Goal: Find specific page/section: Locate a particular part of the current website

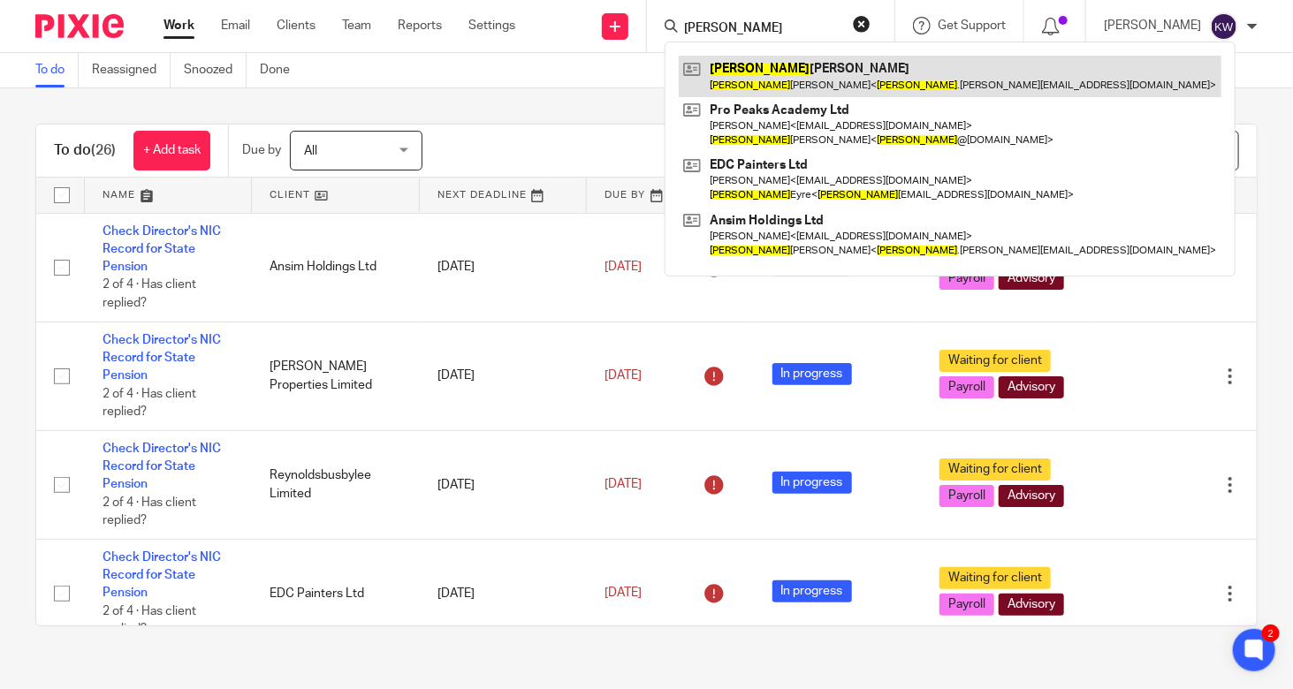
type input "[PERSON_NAME]"
click at [773, 77] on link at bounding box center [950, 76] width 543 height 41
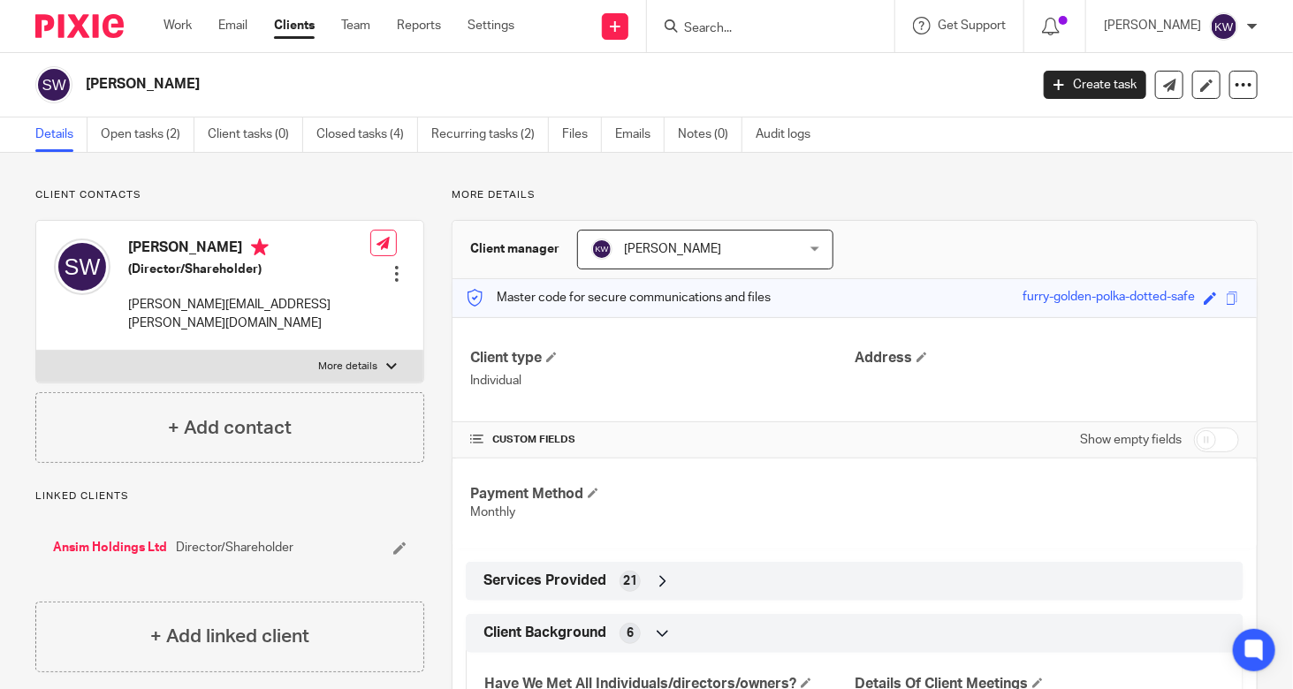
click at [361, 355] on label "More details" at bounding box center [229, 367] width 387 height 32
click at [36, 351] on input "More details" at bounding box center [35, 350] width 1 height 1
checkbox input "true"
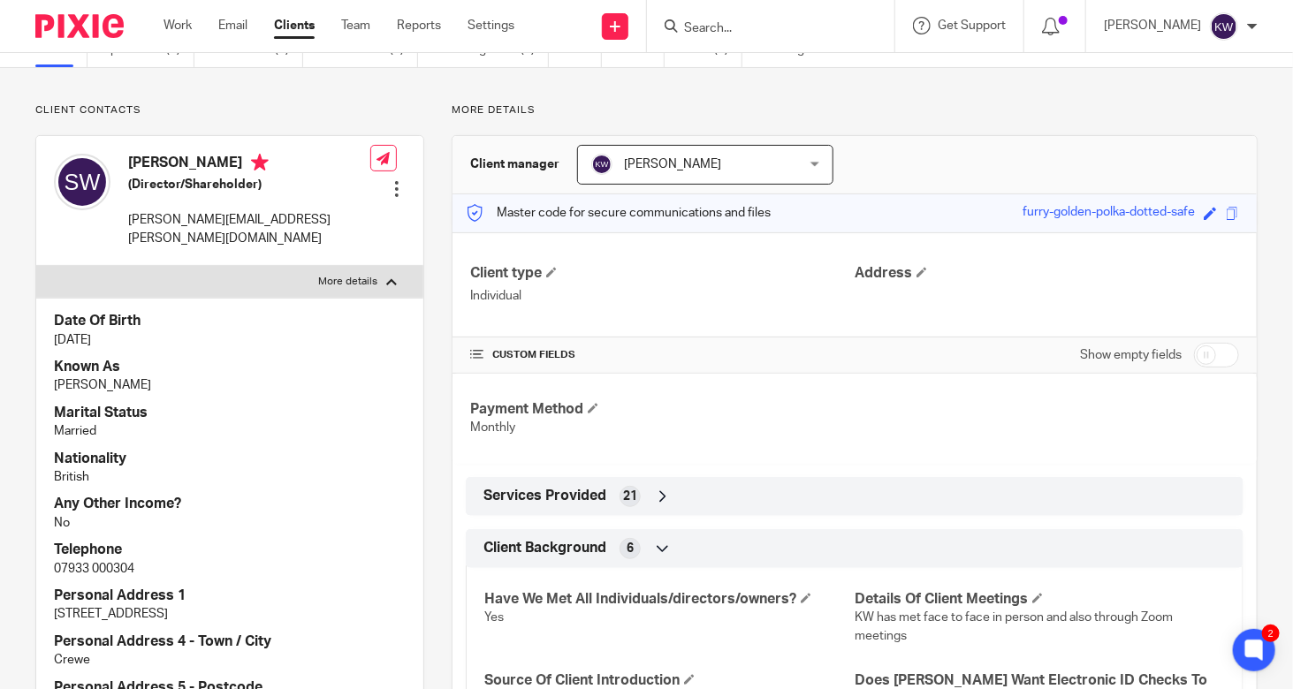
scroll to position [88, 0]
